Goal: Navigation & Orientation: Find specific page/section

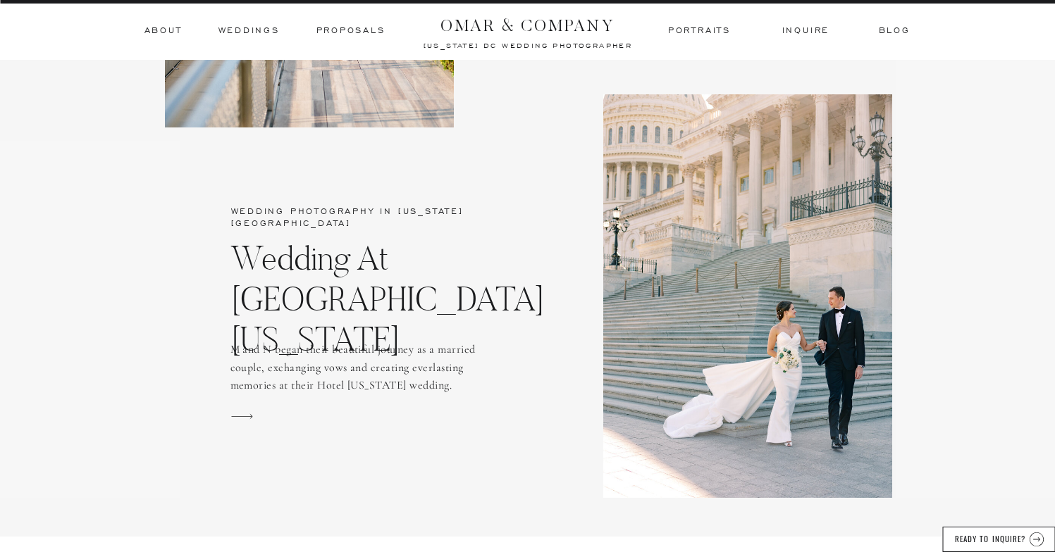
scroll to position [3084, 0]
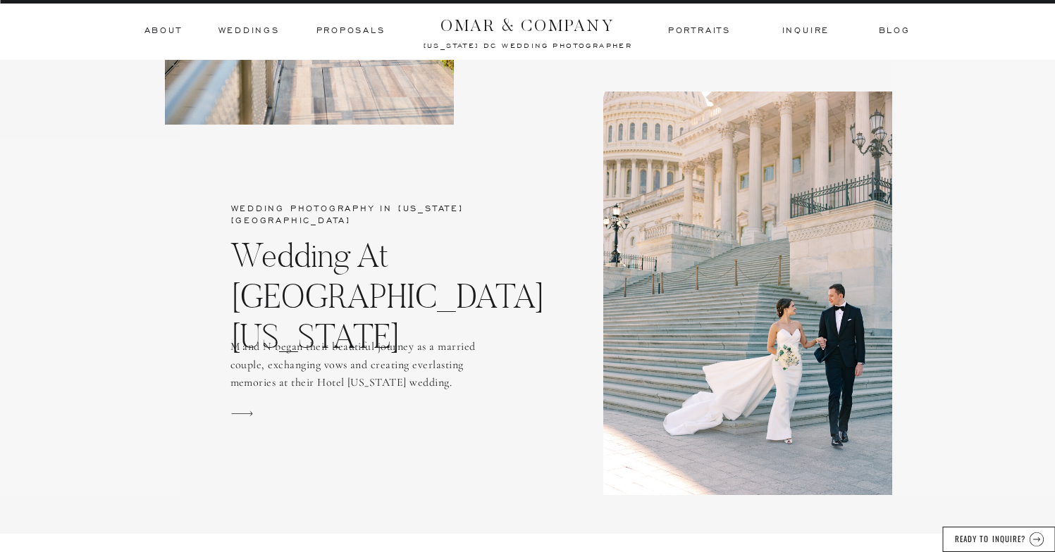
click at [249, 32] on h3 "Weddings" at bounding box center [248, 31] width 61 height 13
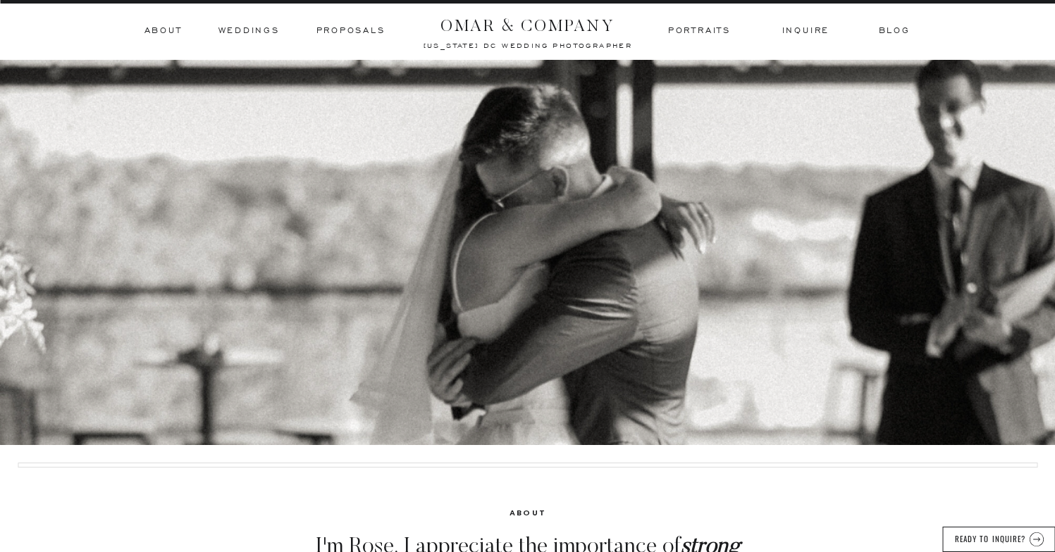
click at [687, 35] on h3 "Portraits" at bounding box center [700, 31] width 66 height 13
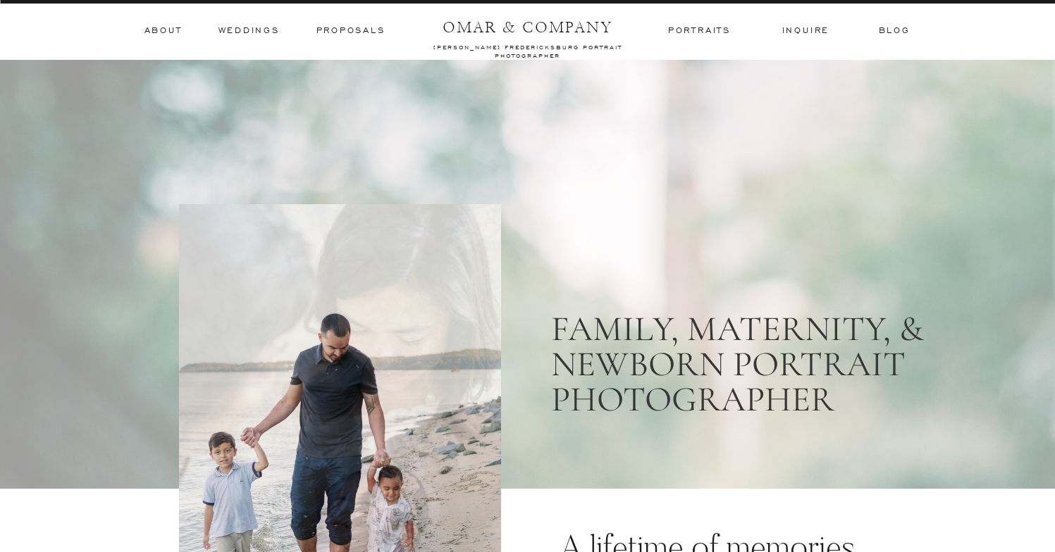
click at [336, 32] on h3 "Proposals" at bounding box center [350, 31] width 69 height 13
